Goal: Task Accomplishment & Management: Use online tool/utility

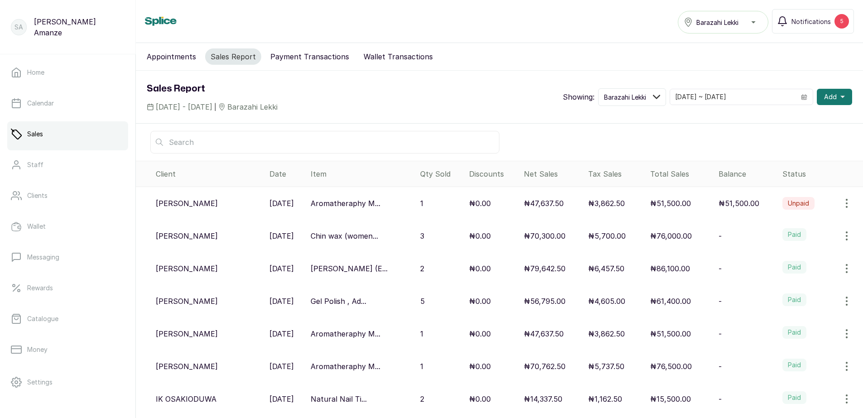
click at [709, 238] on td "₦76,000.00" at bounding box center [681, 236] width 68 height 33
click at [795, 240] on label "Paid" at bounding box center [794, 234] width 24 height 13
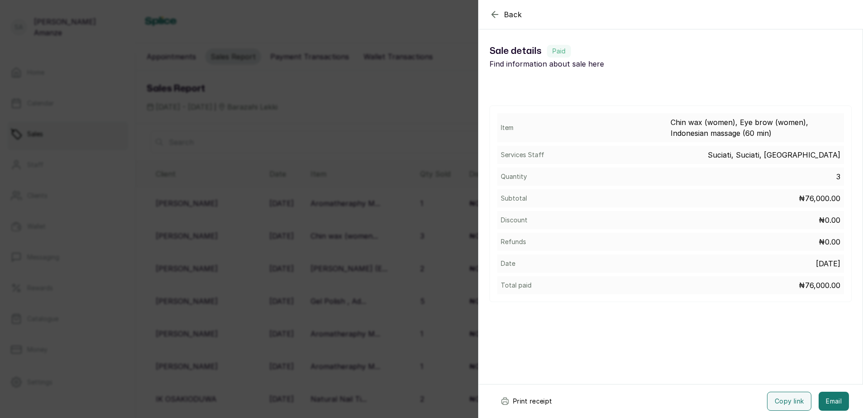
click at [519, 403] on button "Print receipt" at bounding box center [526, 401] width 67 height 19
click at [401, 315] on div "Back Sale details Sale details Paid Find information about sale here Item Chin …" at bounding box center [431, 209] width 863 height 418
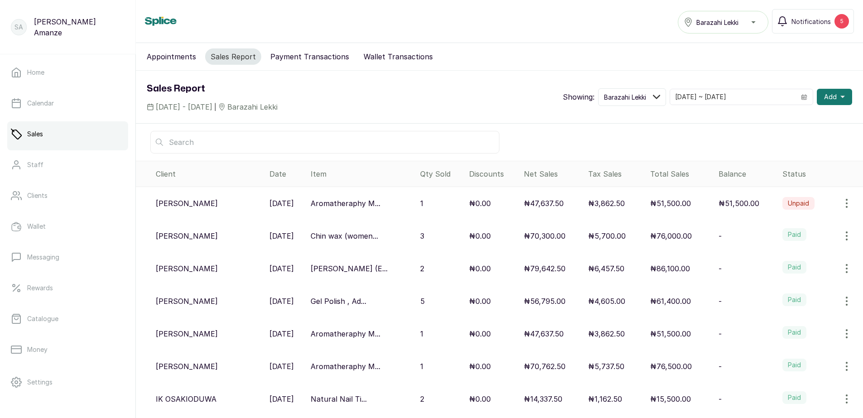
click at [635, 268] on div "₦6,457.50" at bounding box center [615, 268] width 55 height 11
drag, startPoint x: 589, startPoint y: 273, endPoint x: 595, endPoint y: 270, distance: 7.1
click at [590, 273] on td "₦6,457.50" at bounding box center [616, 268] width 62 height 33
click at [596, 264] on p "₦6,457.50" at bounding box center [606, 268] width 36 height 11
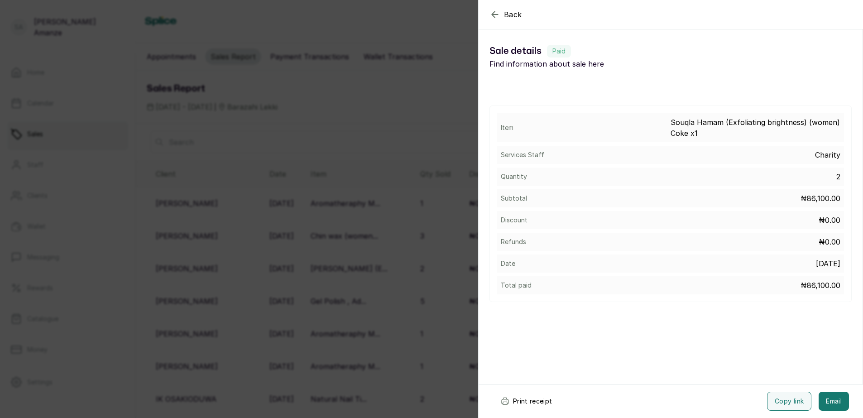
click at [527, 398] on button "Print receipt" at bounding box center [526, 401] width 67 height 19
click at [422, 280] on div "Back Sale details Sale details Paid Find information about sale here Item Souql…" at bounding box center [431, 209] width 863 height 418
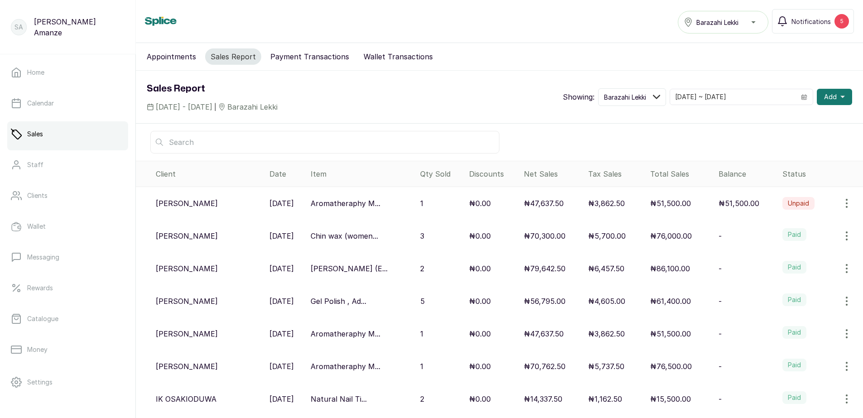
click at [325, 301] on p "Gel Polish , Ad..." at bounding box center [339, 301] width 56 height 11
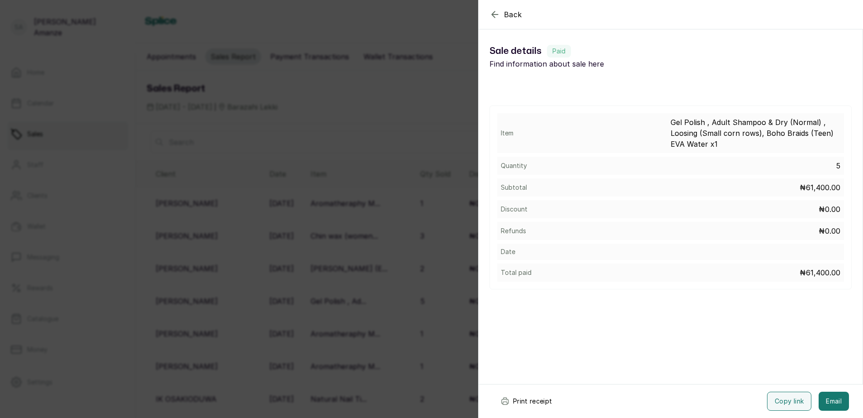
click at [551, 405] on button "Print receipt" at bounding box center [526, 401] width 67 height 19
click at [540, 402] on button "Print receipt" at bounding box center [526, 401] width 67 height 19
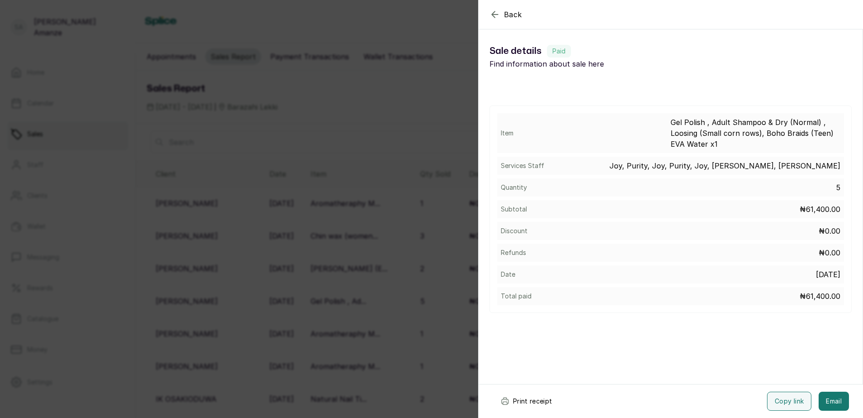
click at [535, 400] on button "Print receipt" at bounding box center [526, 401] width 67 height 19
click at [415, 324] on div "Back Sale details Sale details Paid Find information about sale here Item Gel P…" at bounding box center [431, 209] width 863 height 418
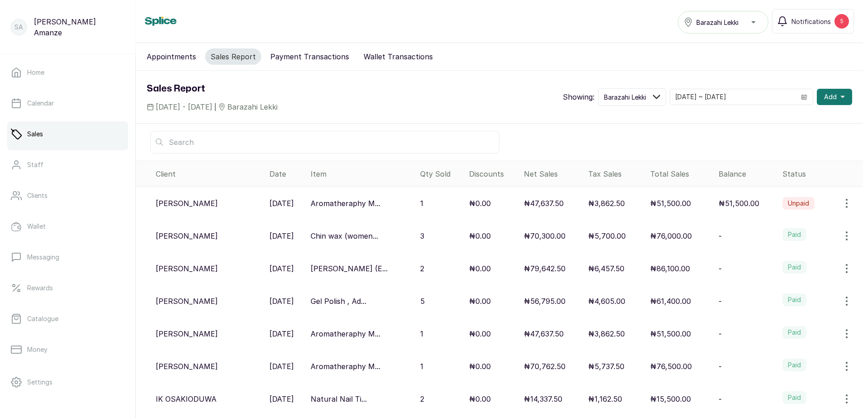
click at [544, 334] on p "₦47,637.50" at bounding box center [544, 333] width 40 height 11
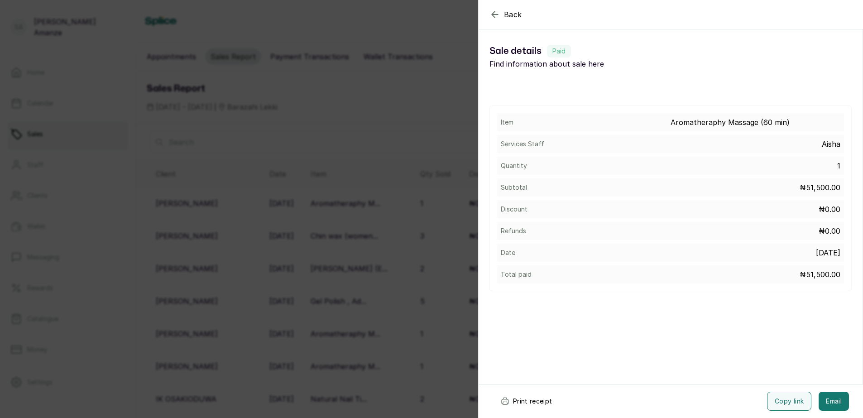
click at [534, 400] on button "Print receipt" at bounding box center [526, 401] width 67 height 19
click at [446, 346] on div "Back Sale details Sale details Paid Find information about sale here Item Aroma…" at bounding box center [431, 209] width 863 height 418
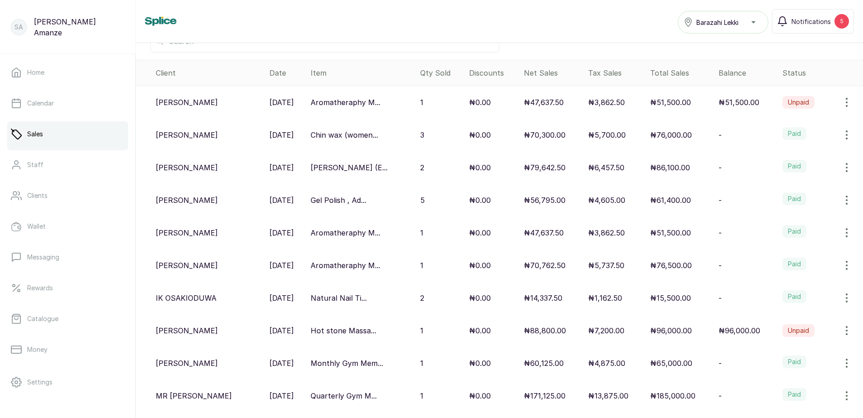
scroll to position [106, 0]
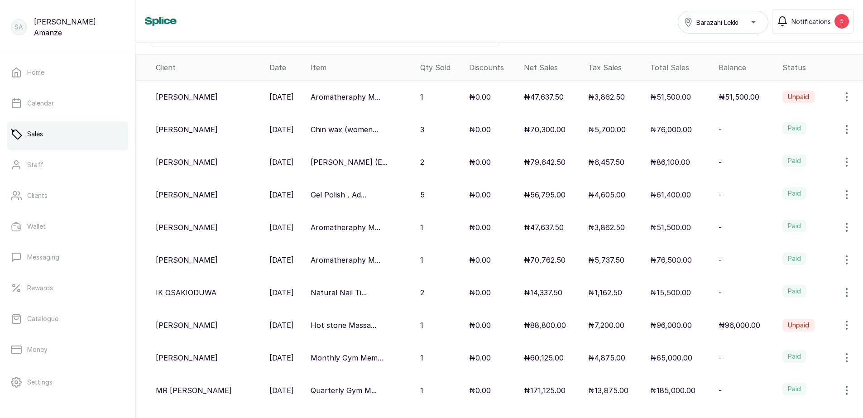
click at [543, 388] on p "₦171,125.00" at bounding box center [545, 390] width 42 height 11
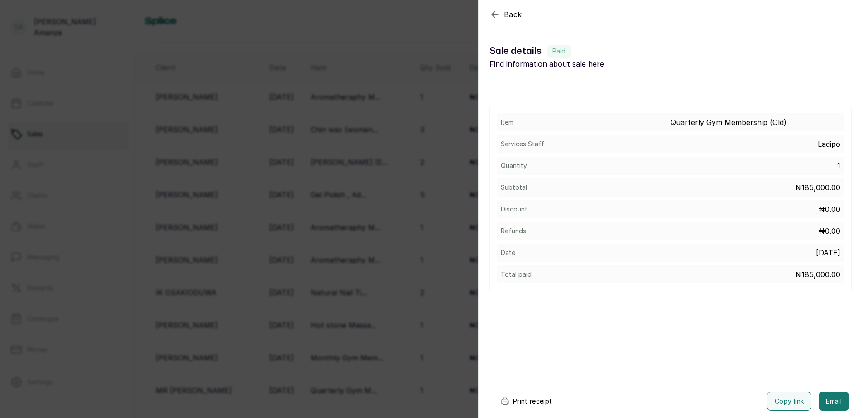
click at [525, 402] on button "Print receipt" at bounding box center [526, 401] width 67 height 19
